Goal: Complete application form

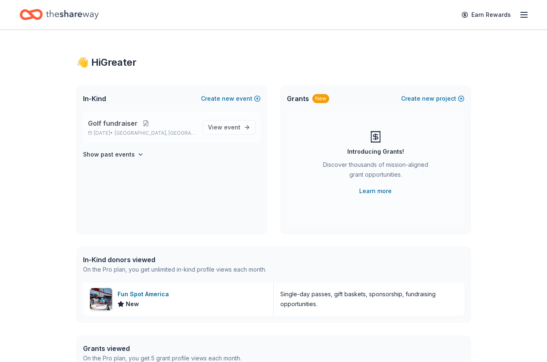
click at [143, 125] on button at bounding box center [146, 123] width 16 height 7
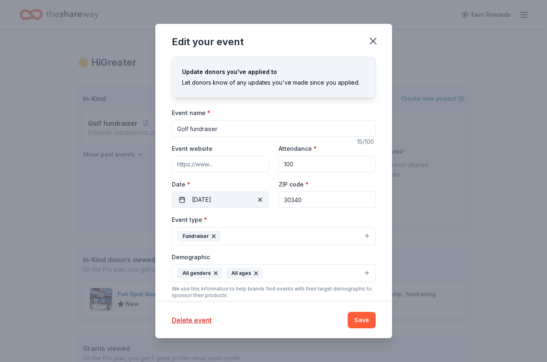
click at [237, 199] on button "10/02/2025" at bounding box center [220, 200] width 97 height 16
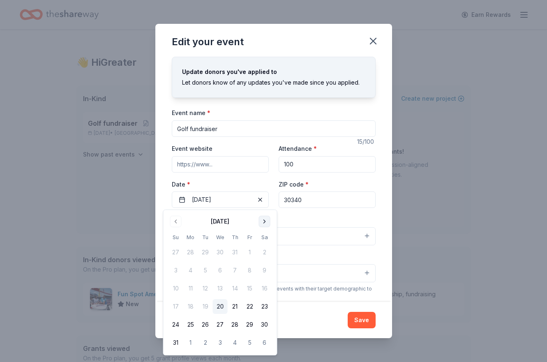
click at [263, 226] on button "Go to next month" at bounding box center [265, 222] width 12 height 12
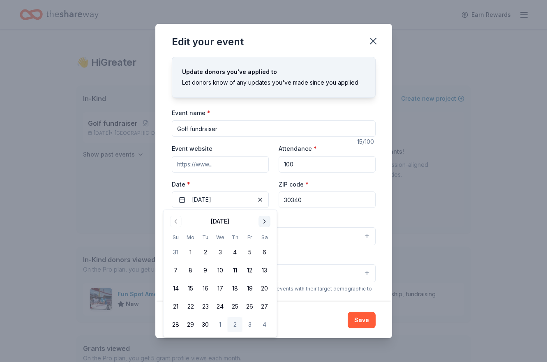
click at [263, 225] on button "Go to next month" at bounding box center [265, 222] width 12 height 12
click at [206, 268] on button "7" at bounding box center [205, 270] width 15 height 15
click at [310, 213] on div "Event name * Golf fundraiser 15 /100 Event website Attendance * 100 Date * 10/0…" at bounding box center [274, 298] width 204 height 381
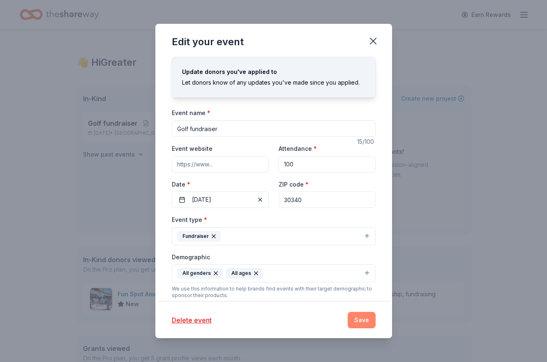
click at [360, 314] on button "Save" at bounding box center [362, 320] width 28 height 16
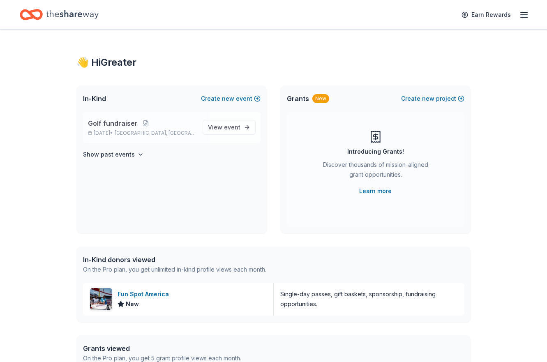
click at [126, 125] on span "Golf fundraiser" at bounding box center [113, 123] width 50 height 10
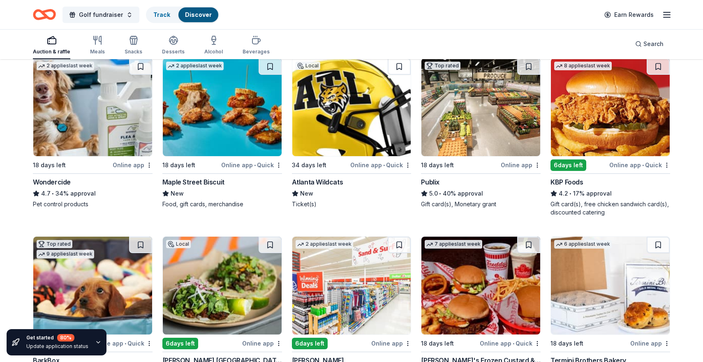
scroll to position [450, 0]
click at [218, 89] on img at bounding box center [222, 108] width 119 height 98
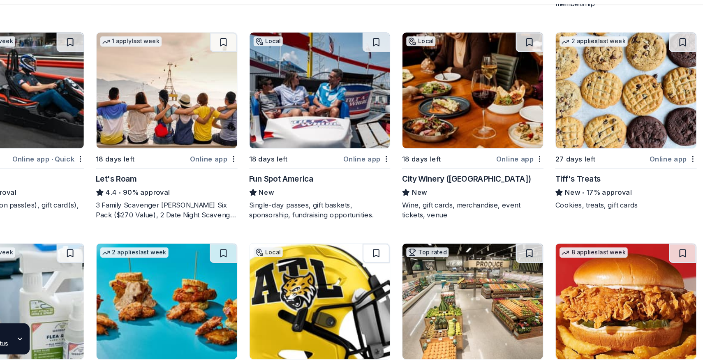
scroll to position [253, 0]
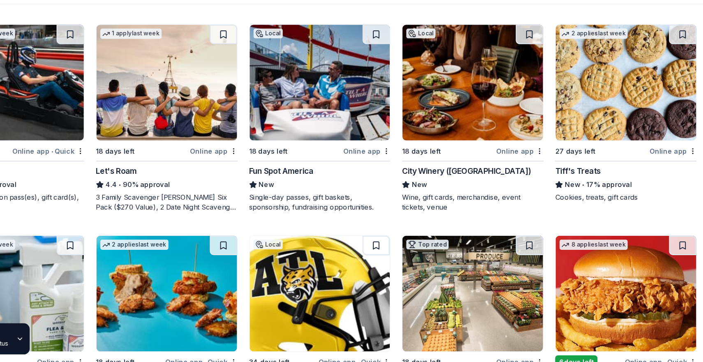
click at [358, 147] on img at bounding box center [351, 126] width 119 height 98
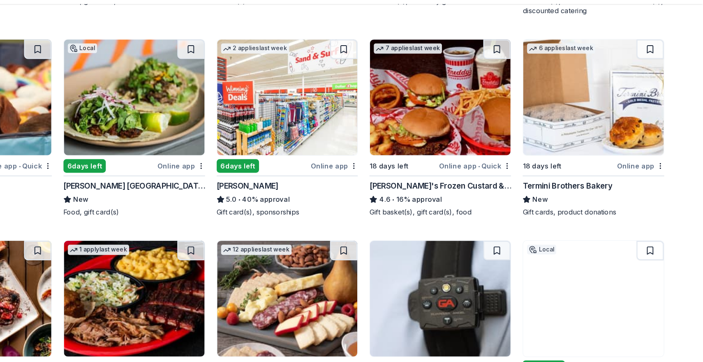
scroll to position [599, 0]
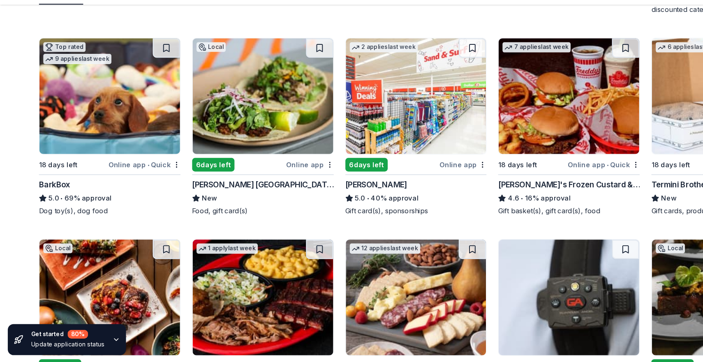
click at [229, 150] on img at bounding box center [222, 137] width 119 height 98
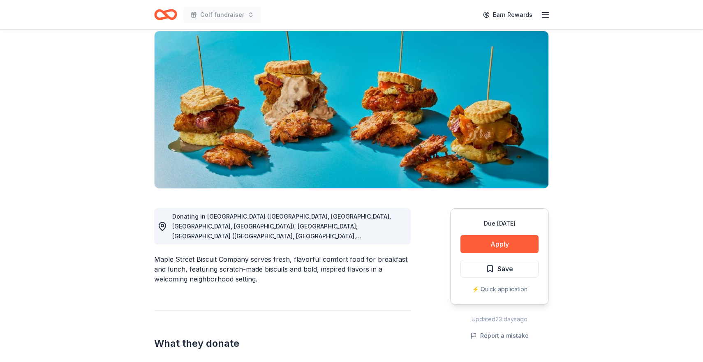
scroll to position [85, 0]
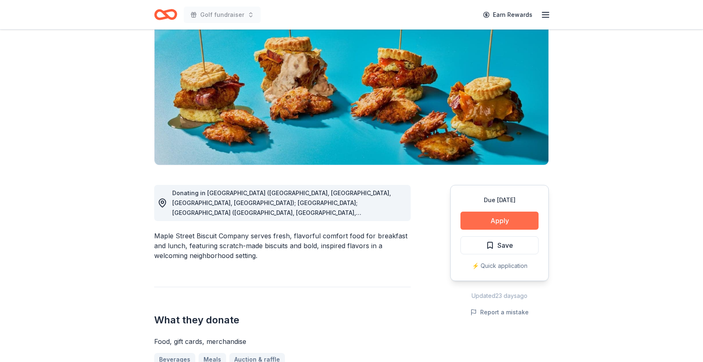
click at [466, 217] on button "Apply" at bounding box center [499, 221] width 78 height 18
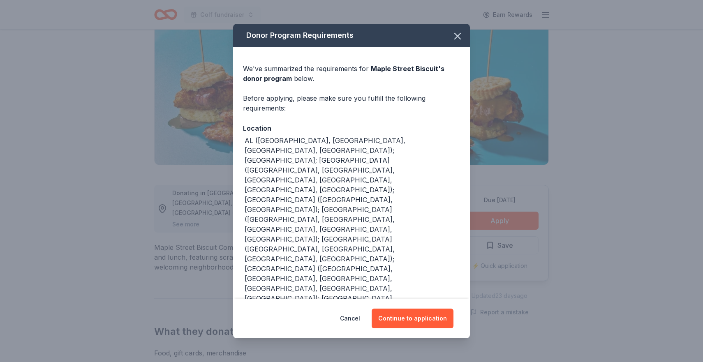
click at [400, 316] on div "Cancel Continue to application" at bounding box center [351, 318] width 237 height 39
click at [402, 309] on button "Continue to application" at bounding box center [413, 319] width 82 height 20
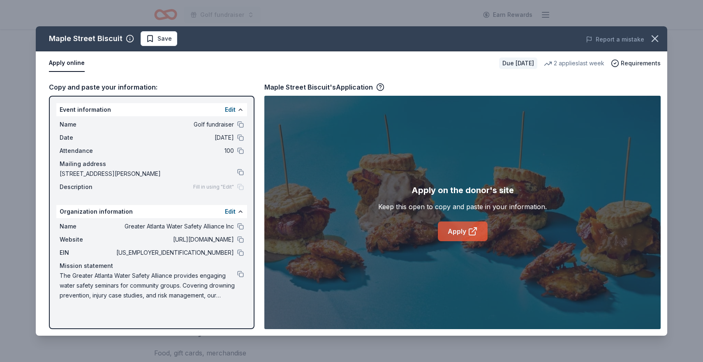
click at [448, 230] on link "Apply" at bounding box center [463, 232] width 50 height 20
click at [652, 44] on icon "button" at bounding box center [655, 39] width 12 height 12
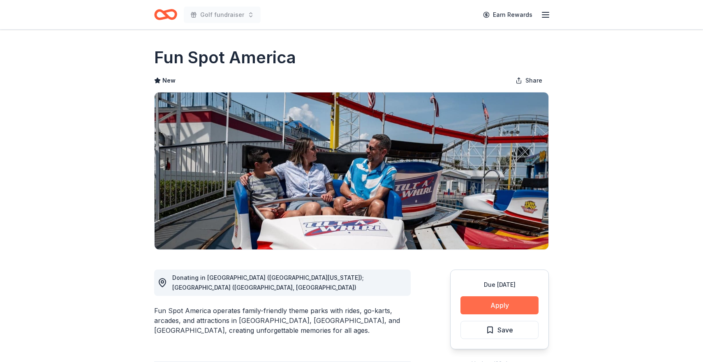
click at [487, 311] on button "Apply" at bounding box center [499, 305] width 78 height 18
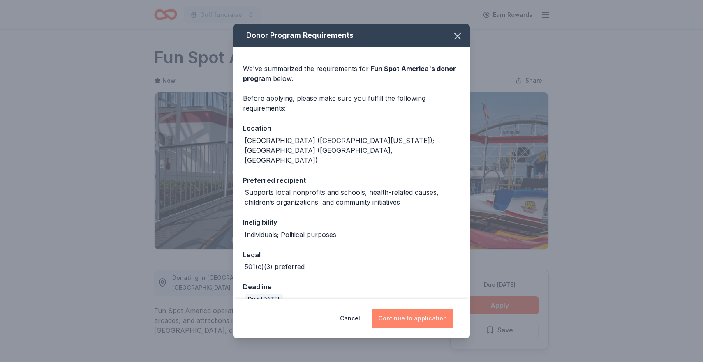
click at [435, 313] on button "Continue to application" at bounding box center [413, 319] width 82 height 20
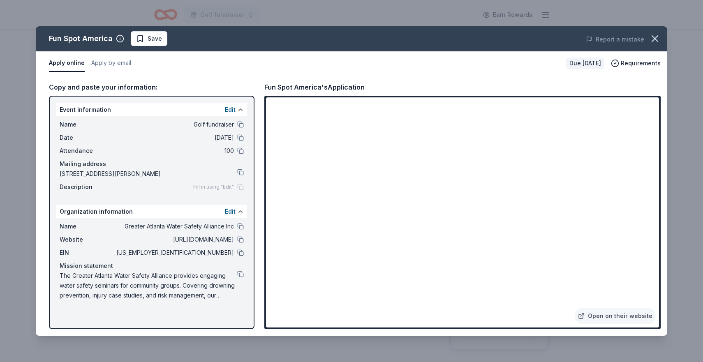
click at [240, 254] on button at bounding box center [240, 253] width 7 height 7
click at [238, 253] on button at bounding box center [240, 253] width 7 height 7
drag, startPoint x: 202, startPoint y: 252, endPoint x: 239, endPoint y: 249, distance: 37.1
click at [239, 249] on div "EIN [US_EMPLOYER_IDENTIFICATION_NUMBER]" at bounding box center [152, 253] width 184 height 10
click at [241, 252] on button at bounding box center [240, 253] width 7 height 7
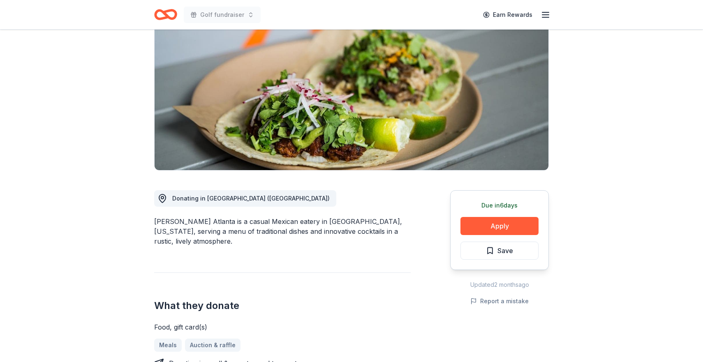
scroll to position [90, 0]
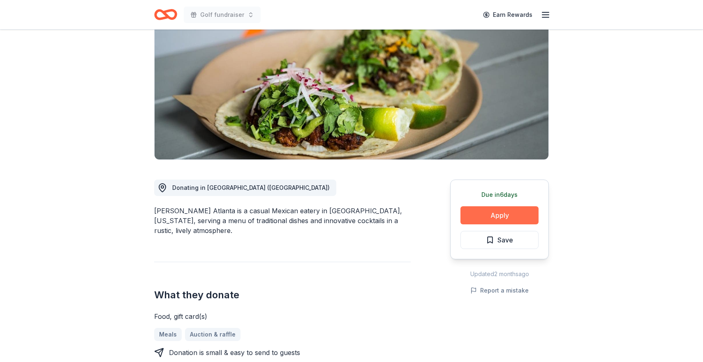
click at [499, 214] on button "Apply" at bounding box center [499, 215] width 78 height 18
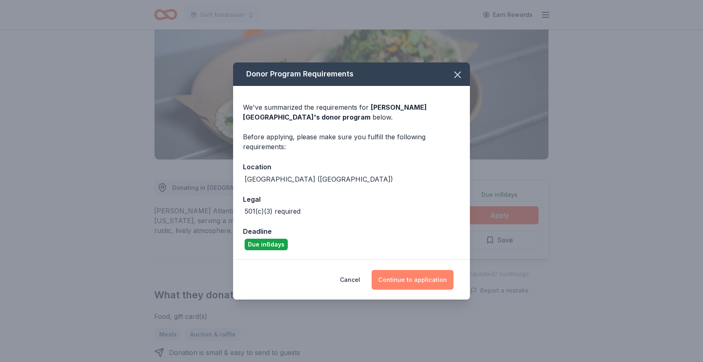
click at [406, 273] on button "Continue to application" at bounding box center [413, 280] width 82 height 20
